Goal: Information Seeking & Learning: Learn about a topic

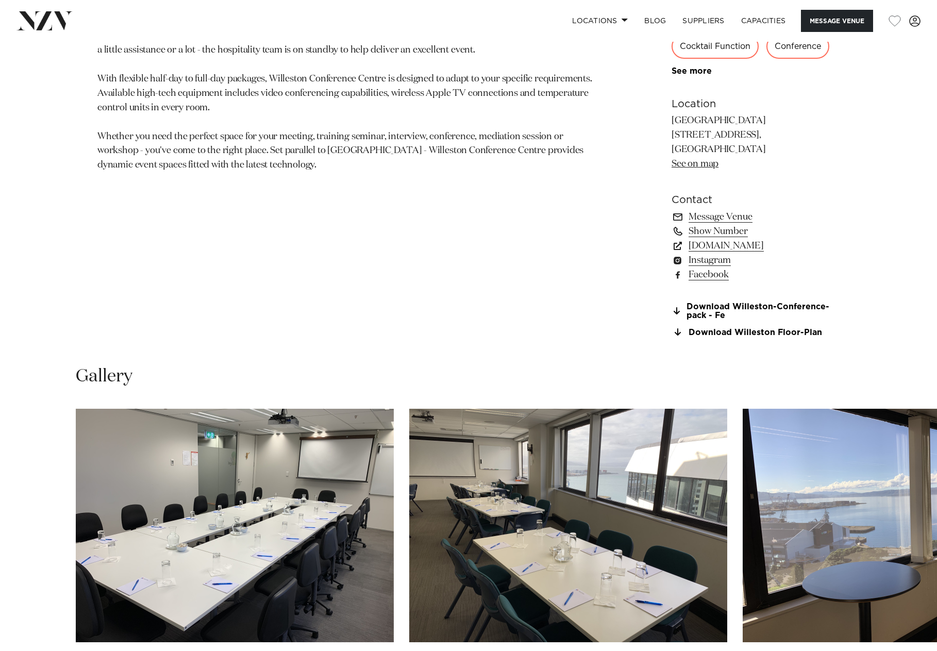
scroll to position [670, 0]
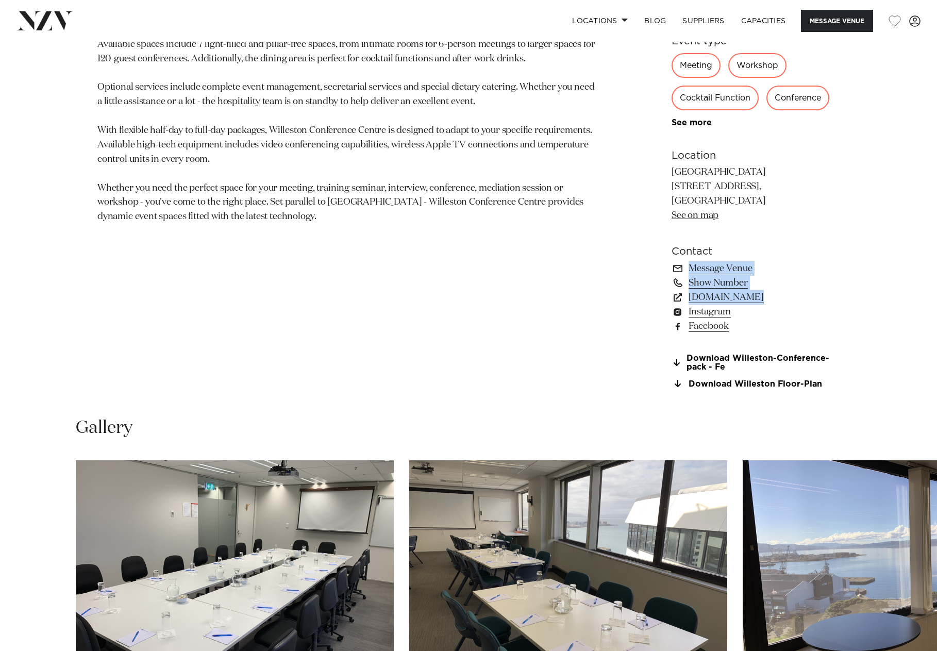
drag, startPoint x: 936, startPoint y: 241, endPoint x: 911, endPoint y: 287, distance: 52.1
click at [911, 287] on div "Wellington Willeston Conference Centre Willeston Conference Centre is a premium…" at bounding box center [468, 126] width 937 height 549
click at [904, 280] on div "Wellington Willeston Conference Centre Willeston Conference Centre is a premium…" at bounding box center [468, 126] width 877 height 549
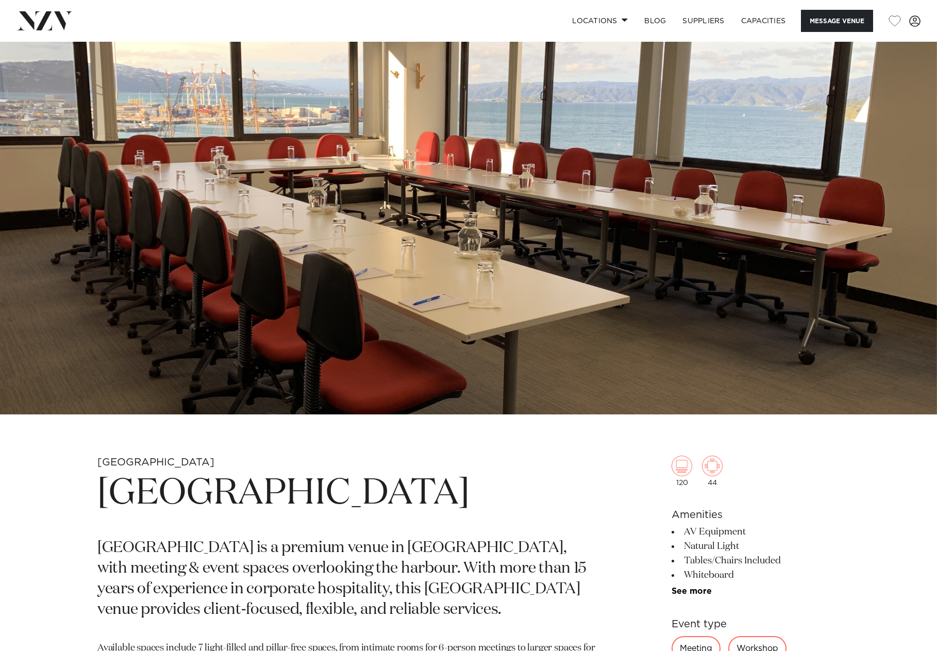
scroll to position [0, 0]
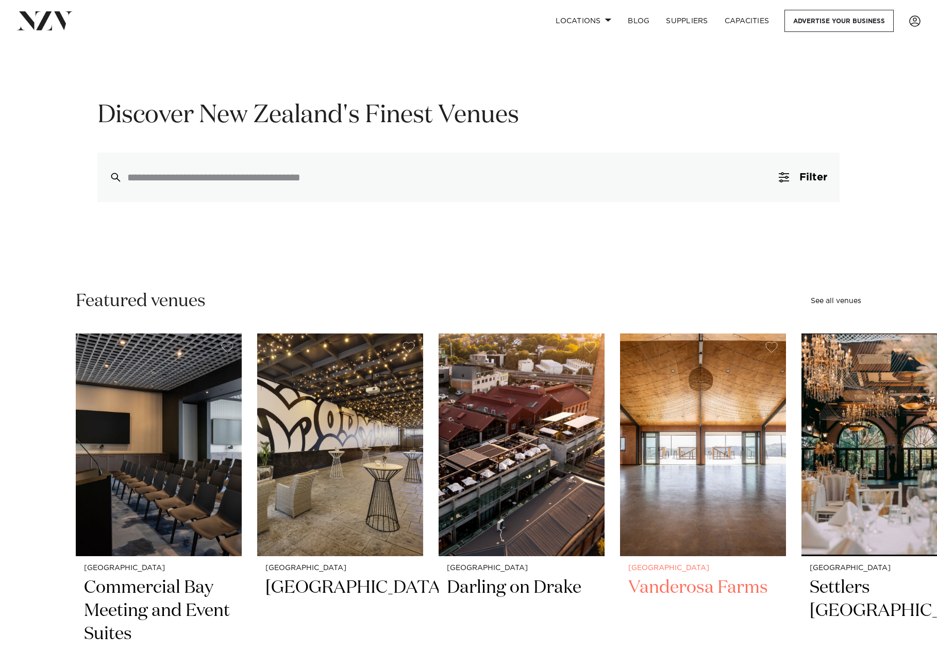
scroll to position [52, 0]
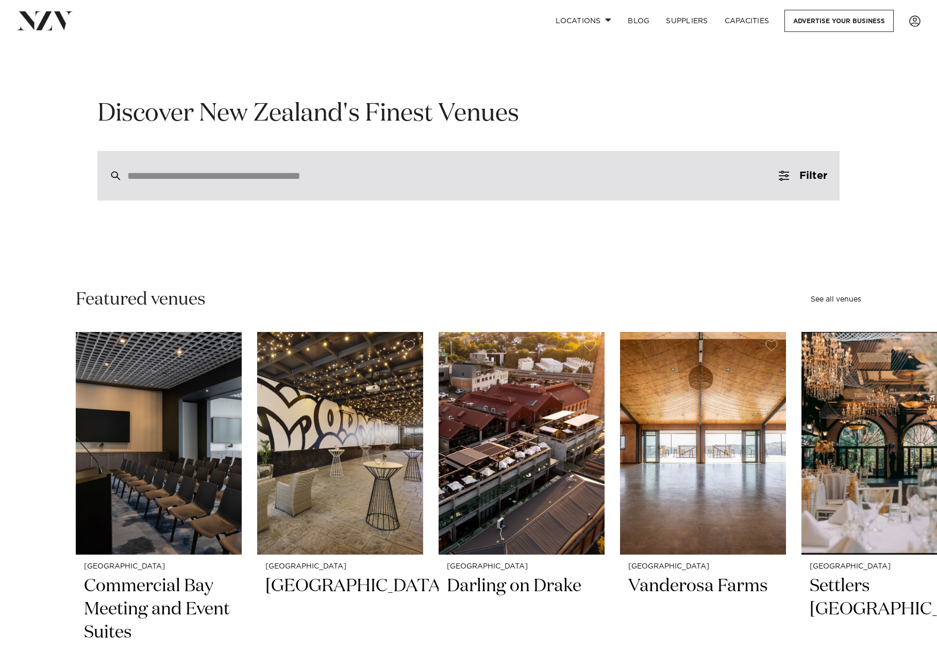
click at [310, 186] on div at bounding box center [468, 175] width 742 height 49
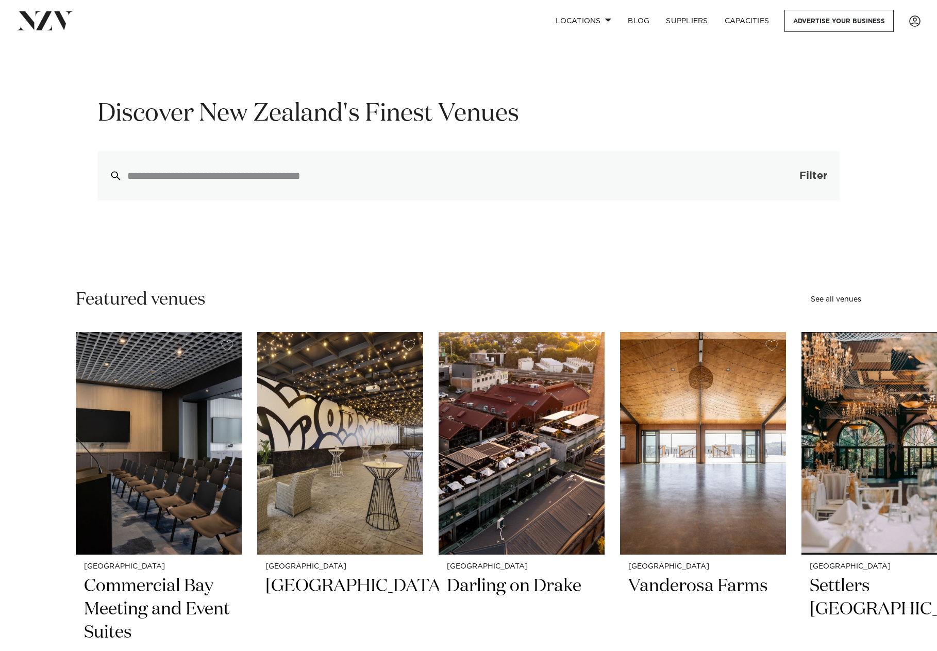
click at [802, 178] on span "Filter" at bounding box center [813, 176] width 28 height 10
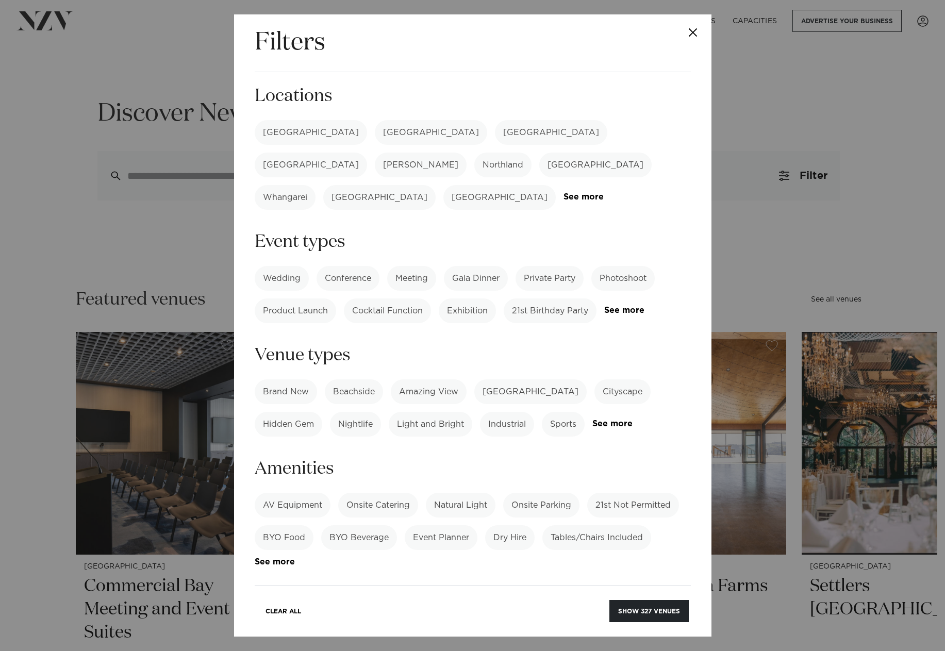
click at [375, 130] on label "[GEOGRAPHIC_DATA]" at bounding box center [431, 132] width 112 height 25
click at [391, 266] on label "Meeting" at bounding box center [411, 278] width 49 height 25
click at [625, 618] on button "Show 24 venues" at bounding box center [650, 611] width 76 height 22
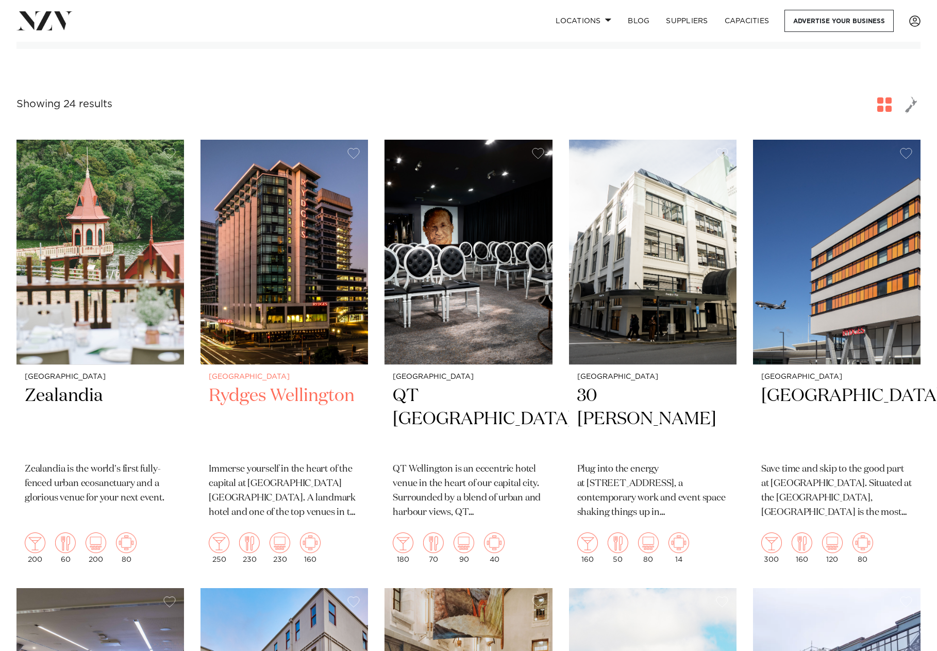
scroll to position [155, 0]
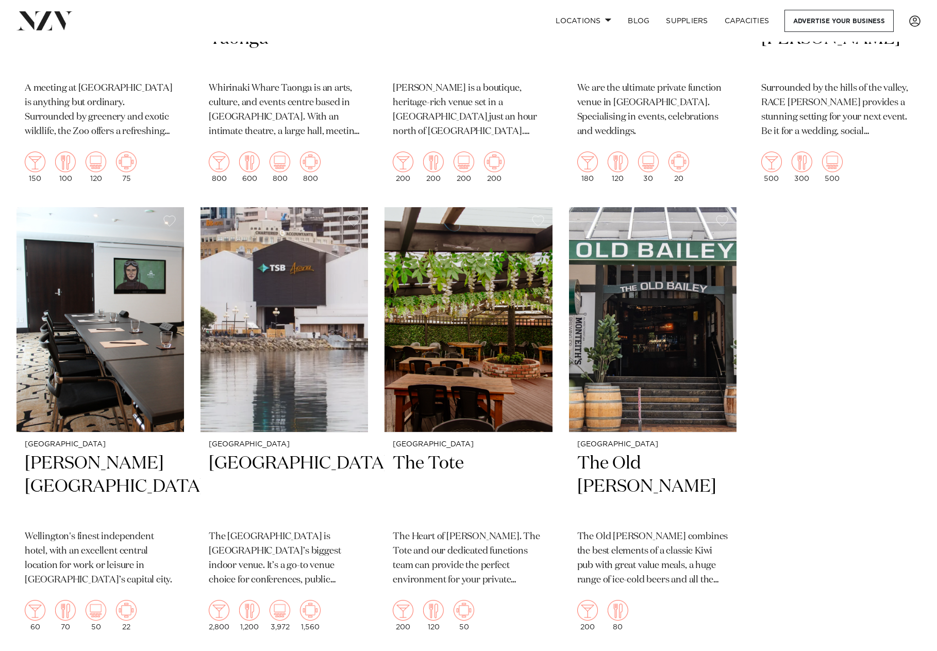
scroll to position [1864, 0]
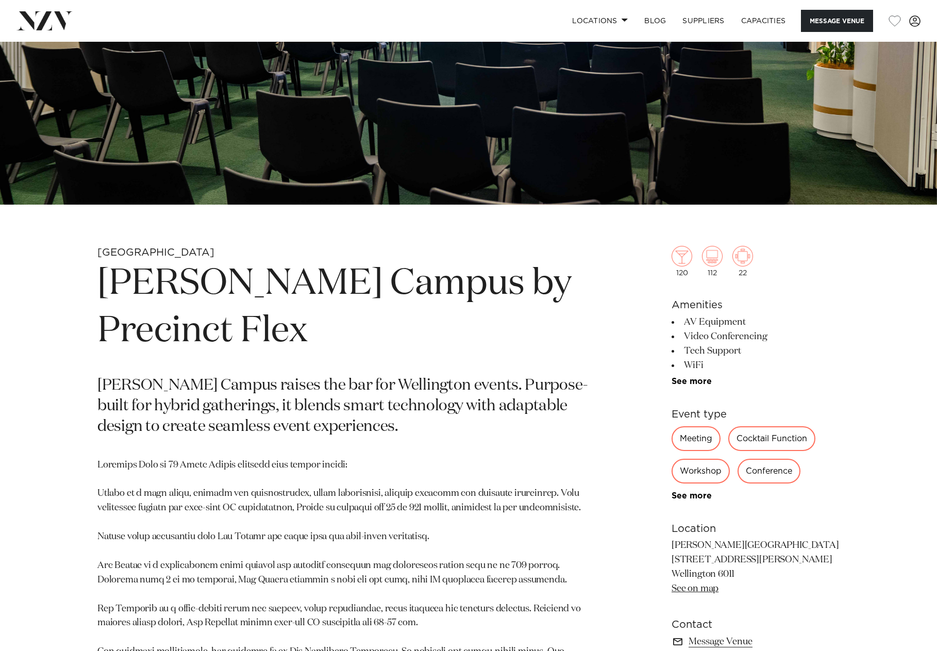
scroll to position [318, 0]
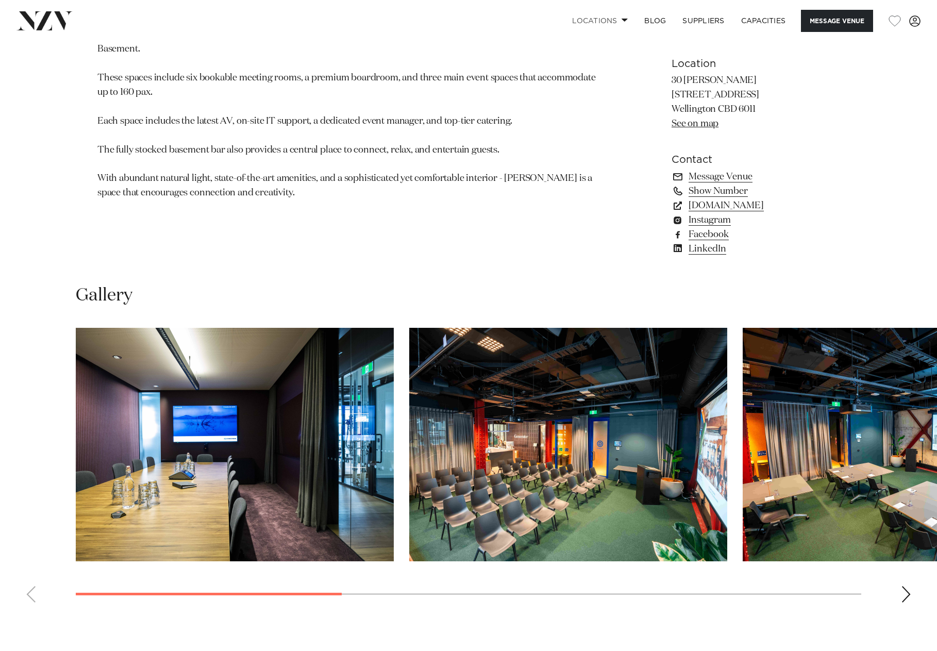
scroll to position [788, 0]
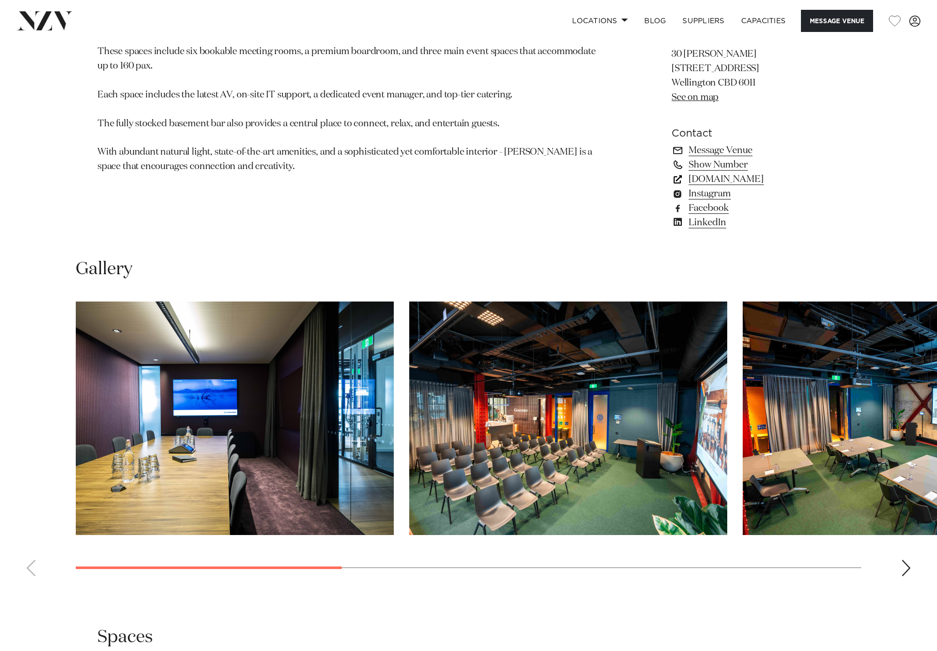
click at [714, 187] on link "[DOMAIN_NAME]" at bounding box center [756, 179] width 168 height 14
